Goal: Check status

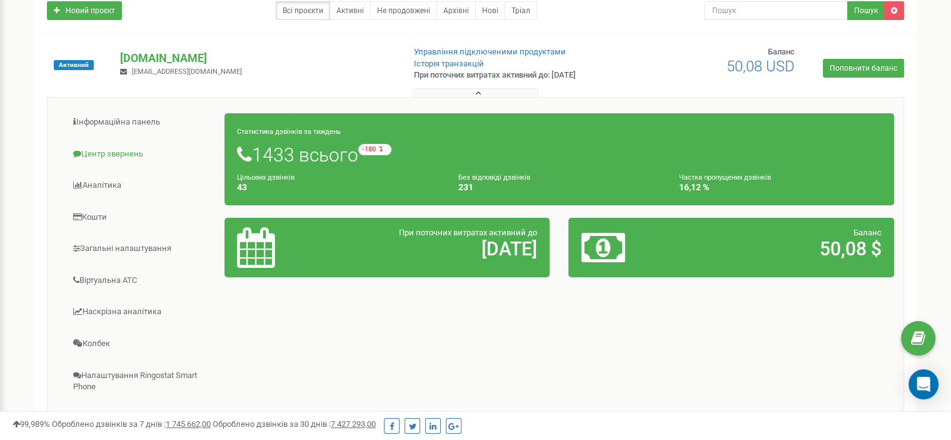
scroll to position [105, 0]
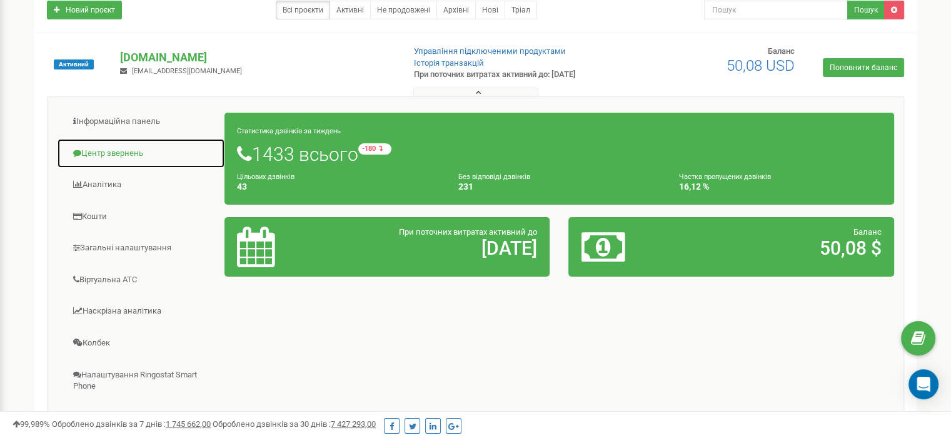
click at [113, 153] on link "Центр звернень" at bounding box center [141, 153] width 168 height 31
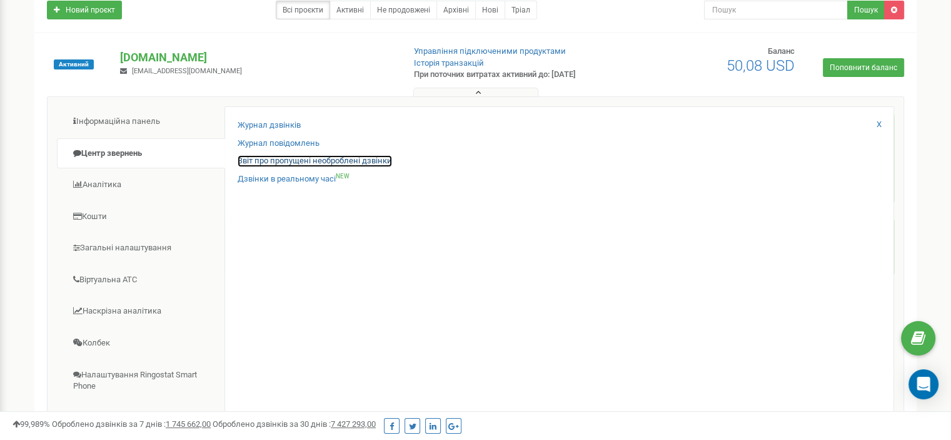
click at [316, 156] on link "Звіт про пропущені необроблені дзвінки" at bounding box center [315, 161] width 154 height 12
